Goal: Task Accomplishment & Management: Manage account settings

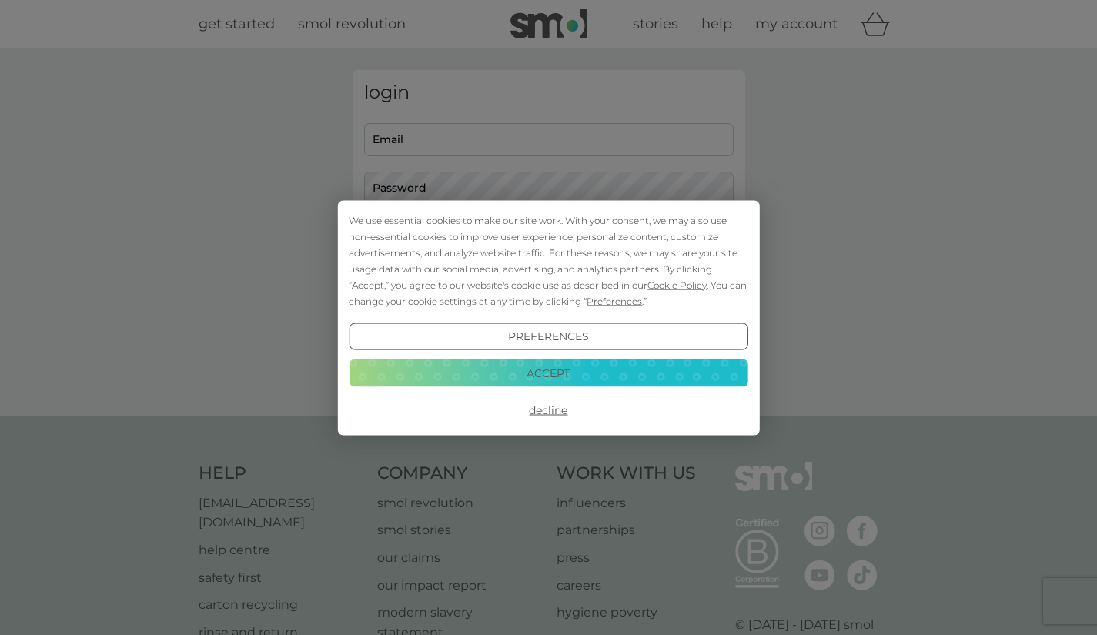
click at [480, 142] on div "We use essential cookies to make our site work. With your consent, we may also …" at bounding box center [548, 317] width 1097 height 635
click at [557, 377] on button "Accept" at bounding box center [548, 373] width 399 height 28
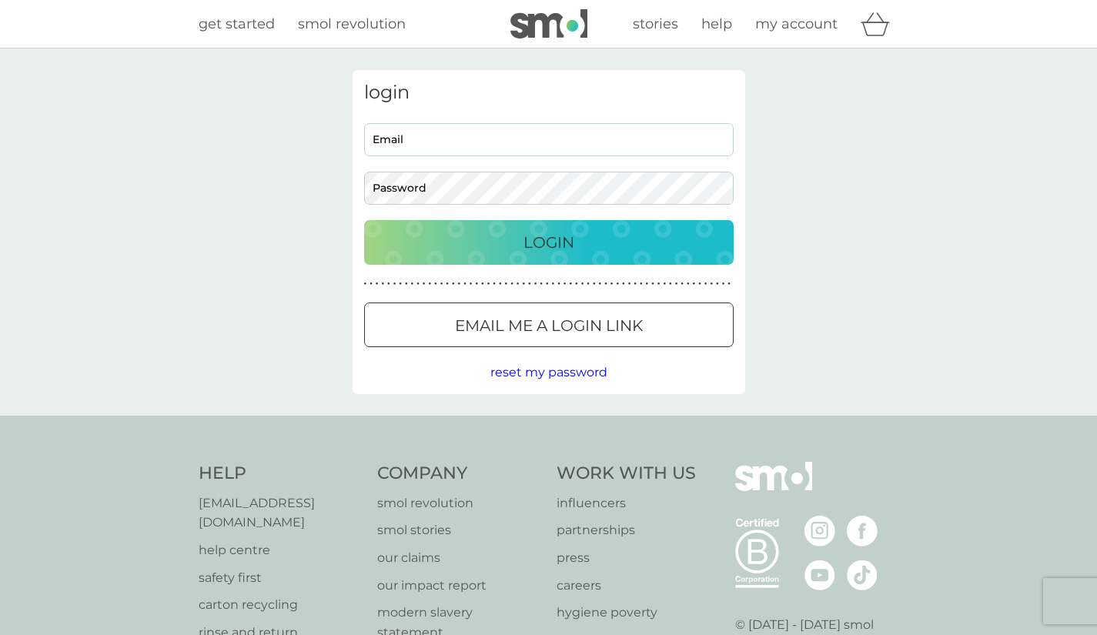
click at [458, 142] on input "Email" at bounding box center [548, 139] width 369 height 33
type input "[EMAIL_ADDRESS][DOMAIN_NAME]"
click at [511, 241] on div "Login" at bounding box center [548, 242] width 339 height 25
